Goal: Navigation & Orientation: Find specific page/section

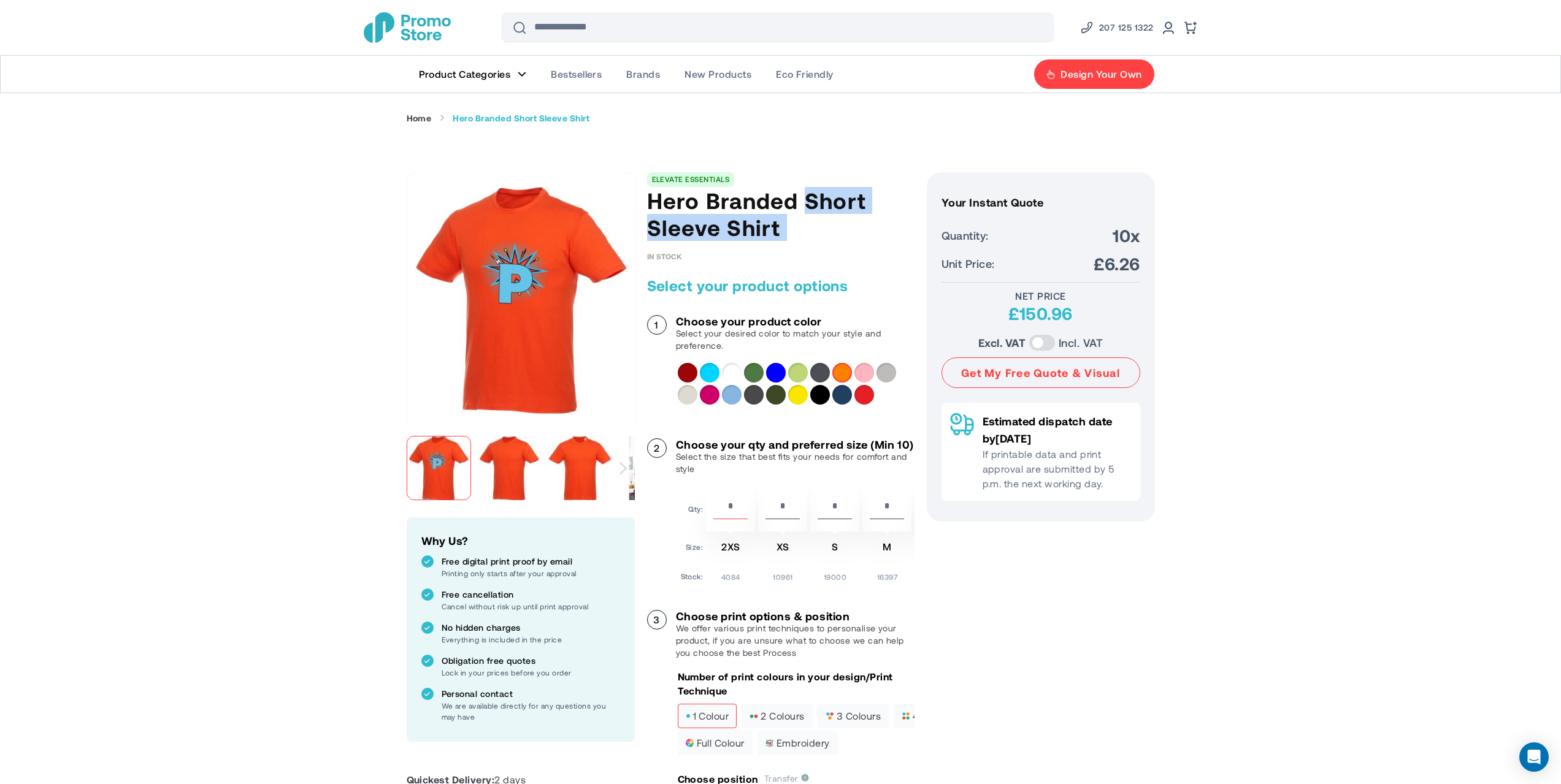
click at [494, 73] on span "Product Categories" at bounding box center [465, 74] width 92 height 12
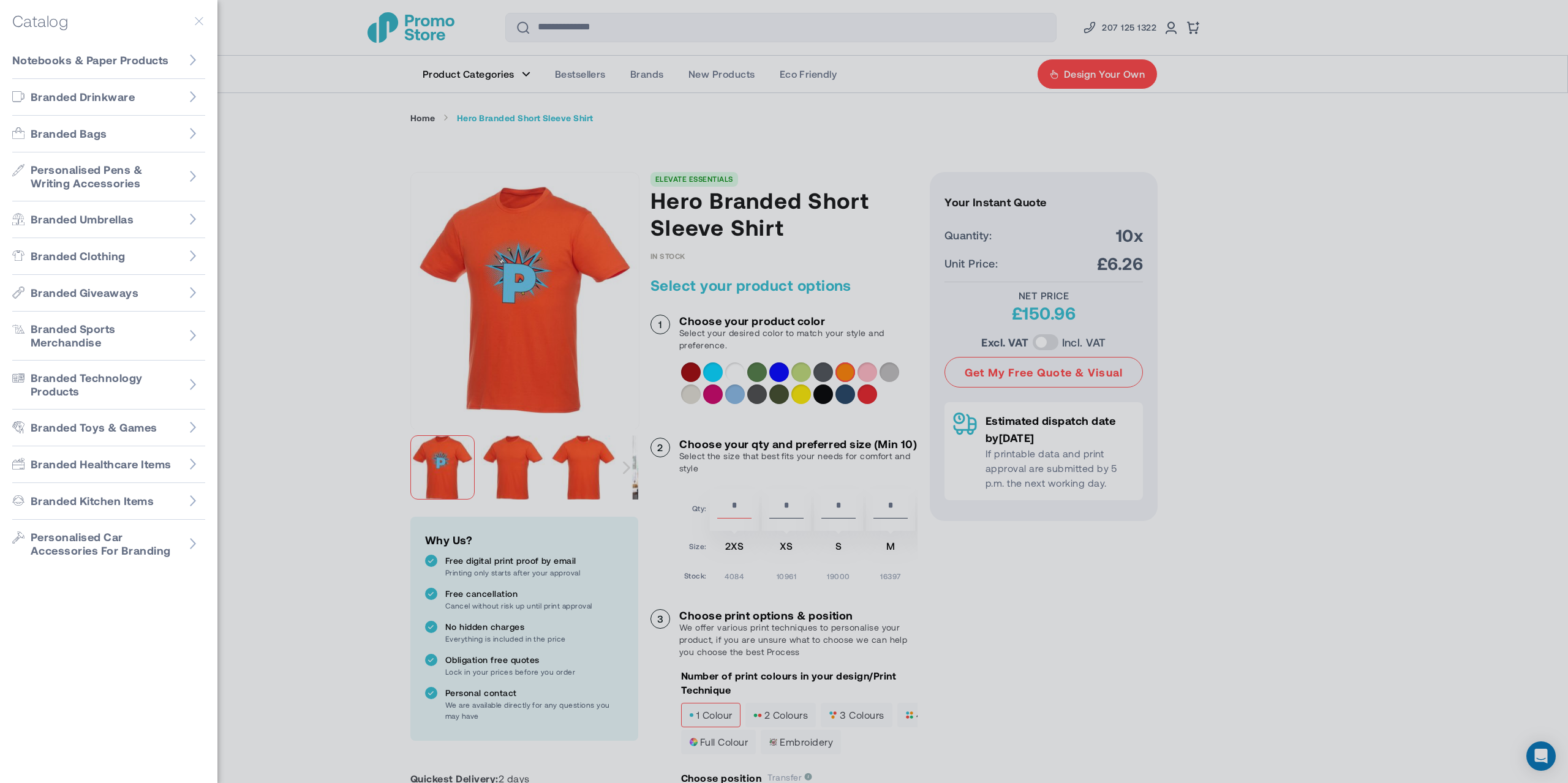
click at [743, 34] on div at bounding box center [784, 391] width 1568 height 783
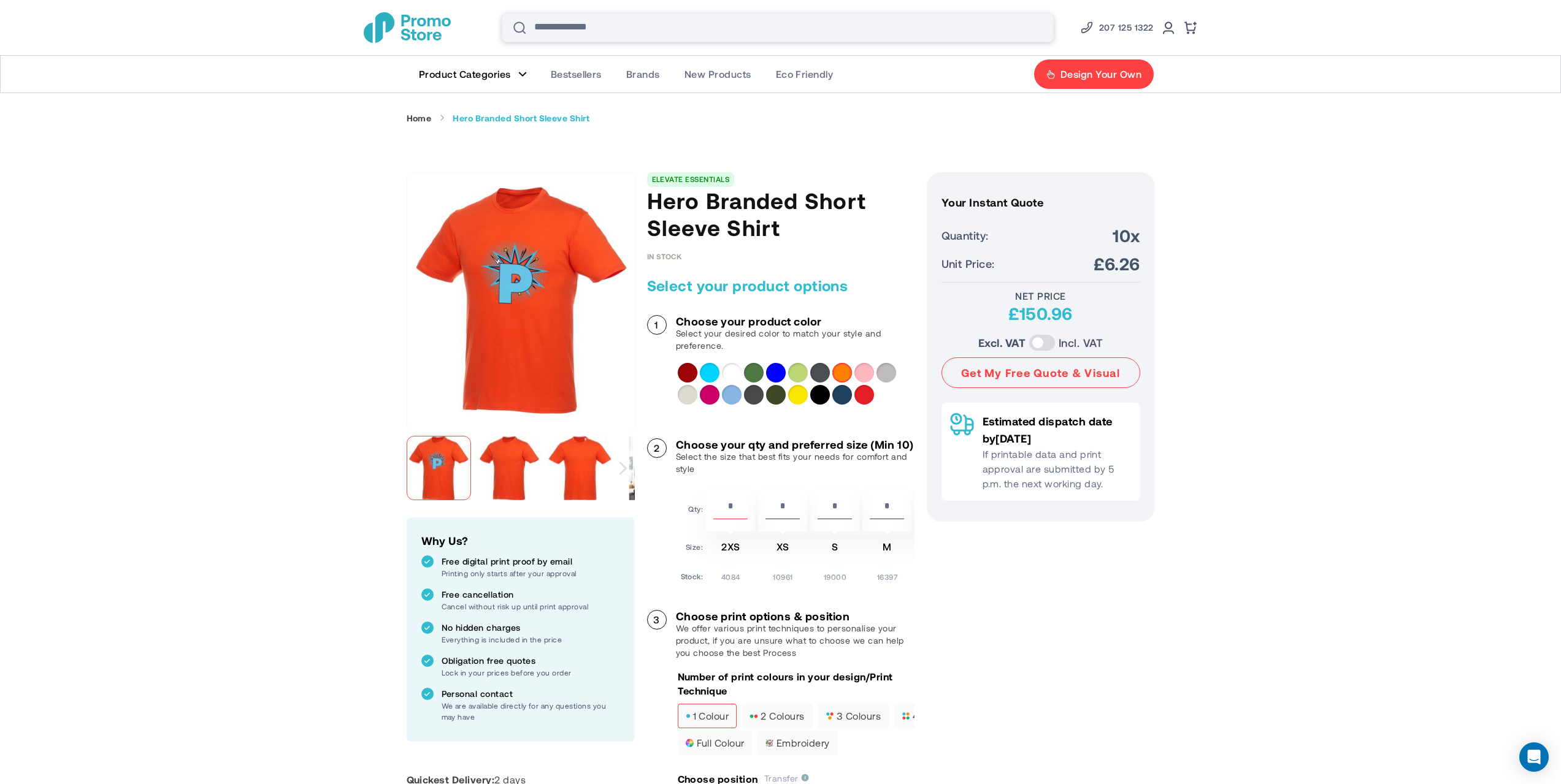
click at [722, 30] on input "Search" at bounding box center [778, 27] width 552 height 30
click at [1085, 78] on span "Design Your Own" at bounding box center [1100, 74] width 81 height 12
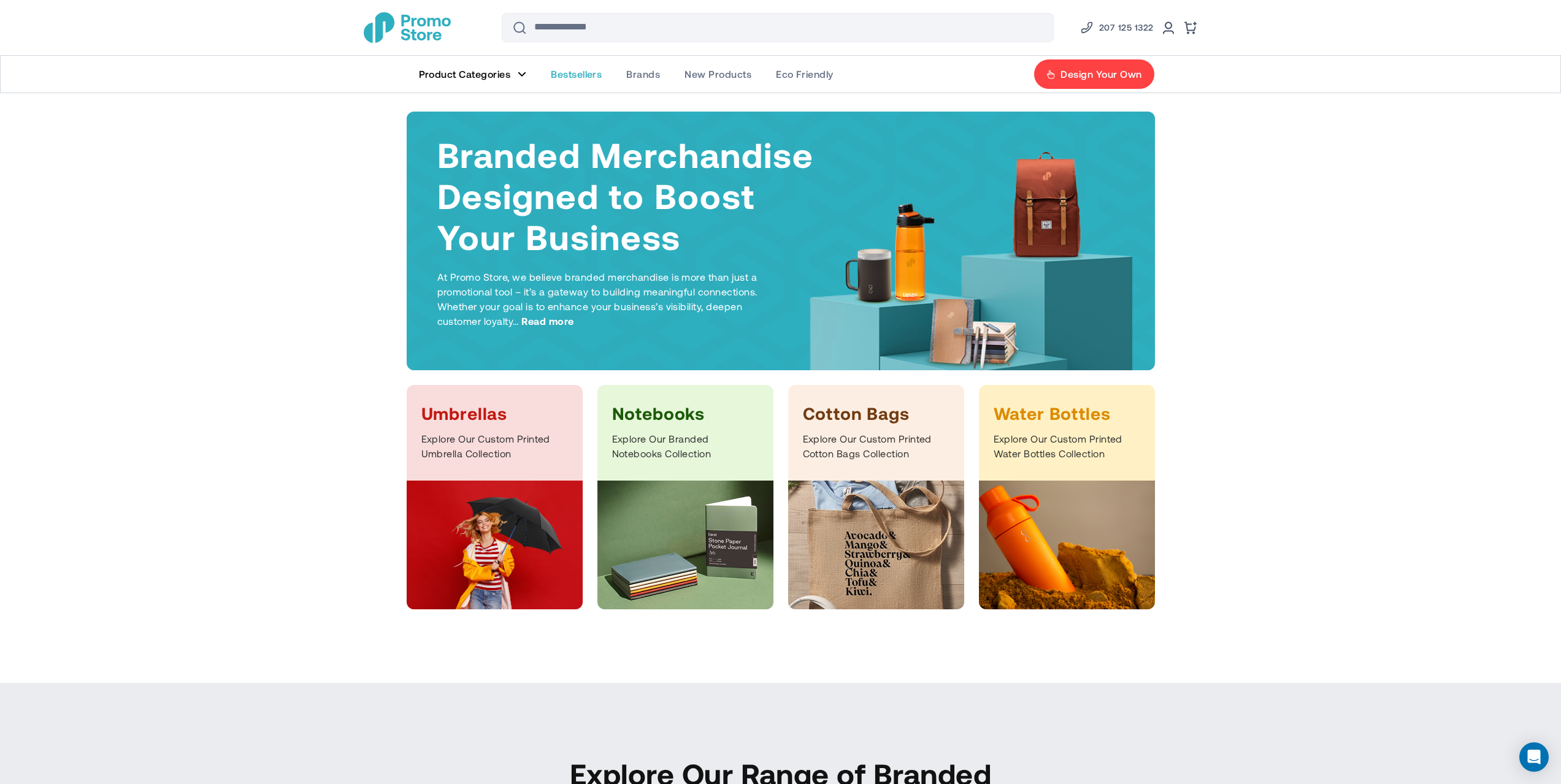
click at [640, 67] on link "Brands" at bounding box center [643, 74] width 58 height 37
